Goal: Task Accomplishment & Management: Use online tool/utility

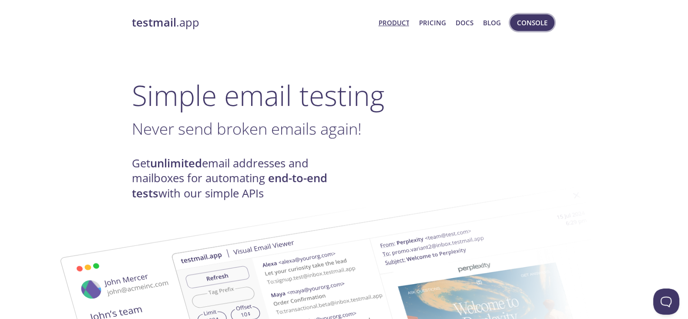
click at [533, 25] on span "Console" at bounding box center [532, 22] width 30 height 11
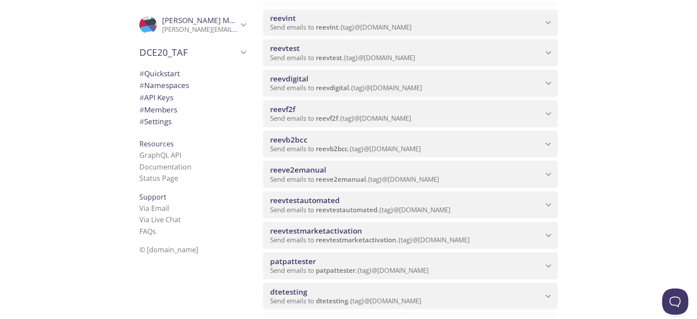
scroll to position [345, 0]
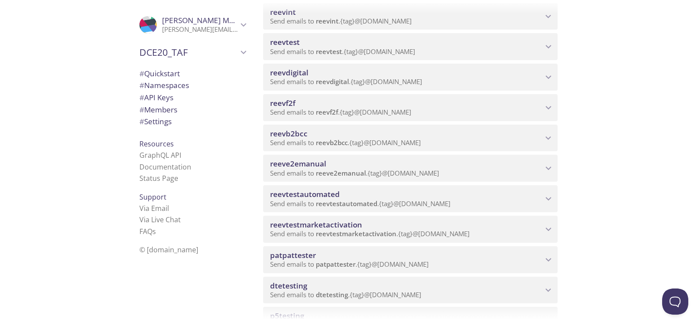
click at [483, 138] on p "Send emails to reevb2bcc . {tag} @[DOMAIN_NAME]" at bounding box center [406, 142] width 273 height 9
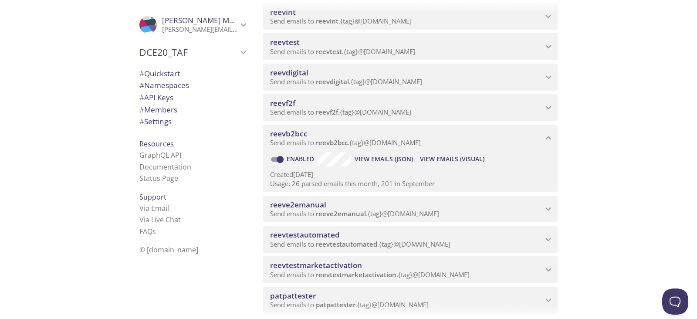
click at [437, 161] on span "View Emails (Visual)" at bounding box center [452, 159] width 64 height 10
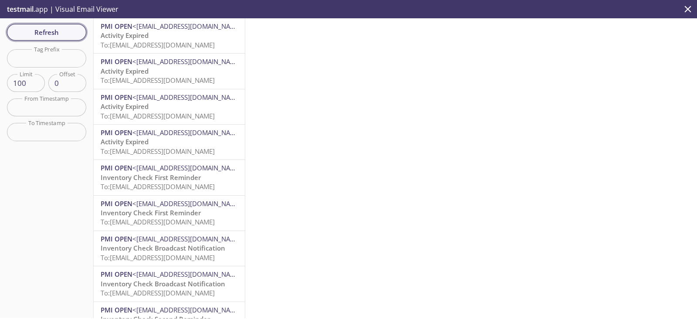
click at [71, 30] on span "Refresh" at bounding box center [46, 32] width 65 height 11
click at [172, 40] on span "To: [EMAIL_ADDRESS][DOMAIN_NAME]" at bounding box center [158, 44] width 114 height 9
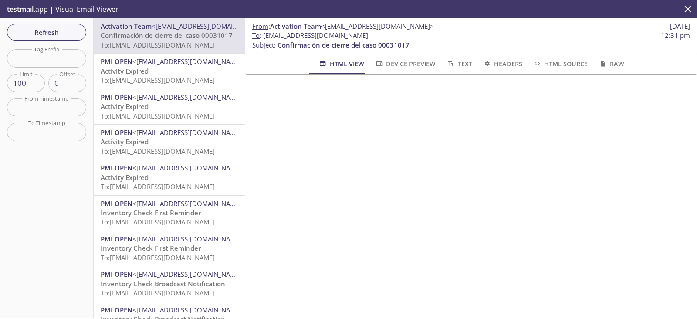
click at [351, 65] on span "HTML View" at bounding box center [341, 63] width 46 height 11
click at [135, 30] on span "Activation Team <[EMAIL_ADDRESS][DOMAIN_NAME]>" at bounding box center [169, 26] width 137 height 9
